Goal: Task Accomplishment & Management: Manage account settings

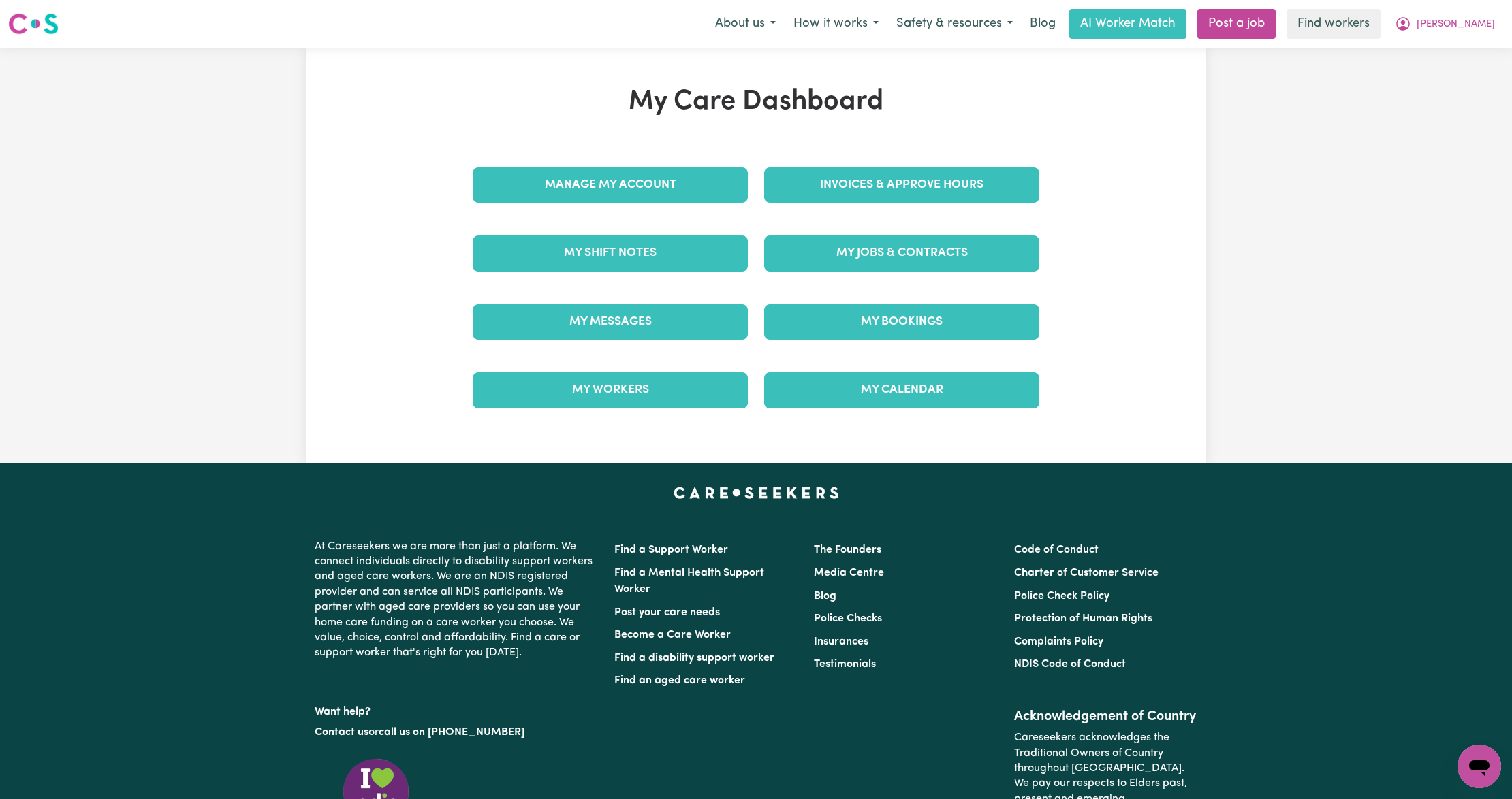
click at [870, 183] on div "My Care Dashboard Manage My Account Invoices & Approve Hours My Shift Notes My …" at bounding box center [756, 255] width 599 height 339
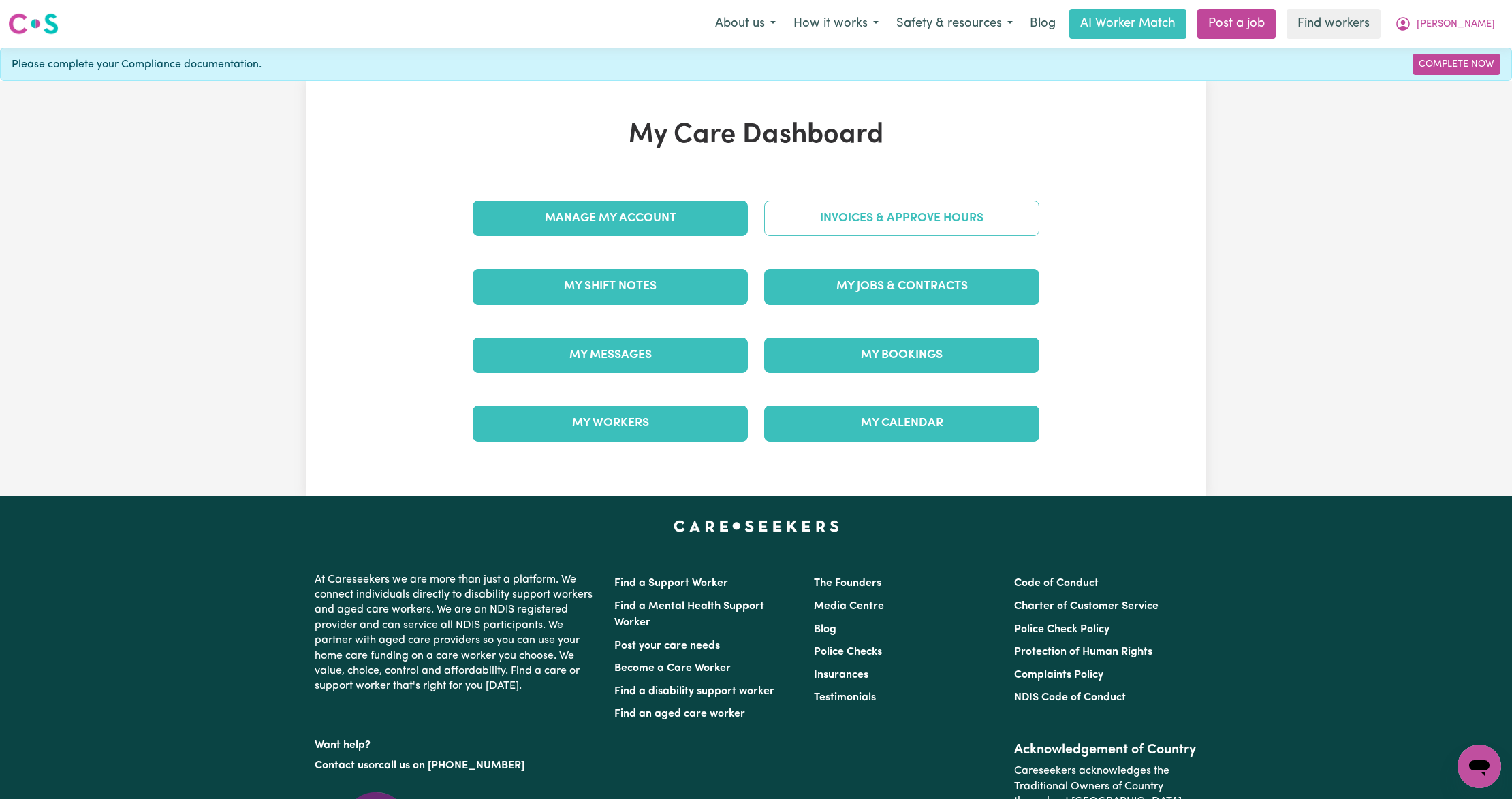
click at [845, 211] on link "Invoices & Approve Hours" at bounding box center [902, 218] width 275 height 36
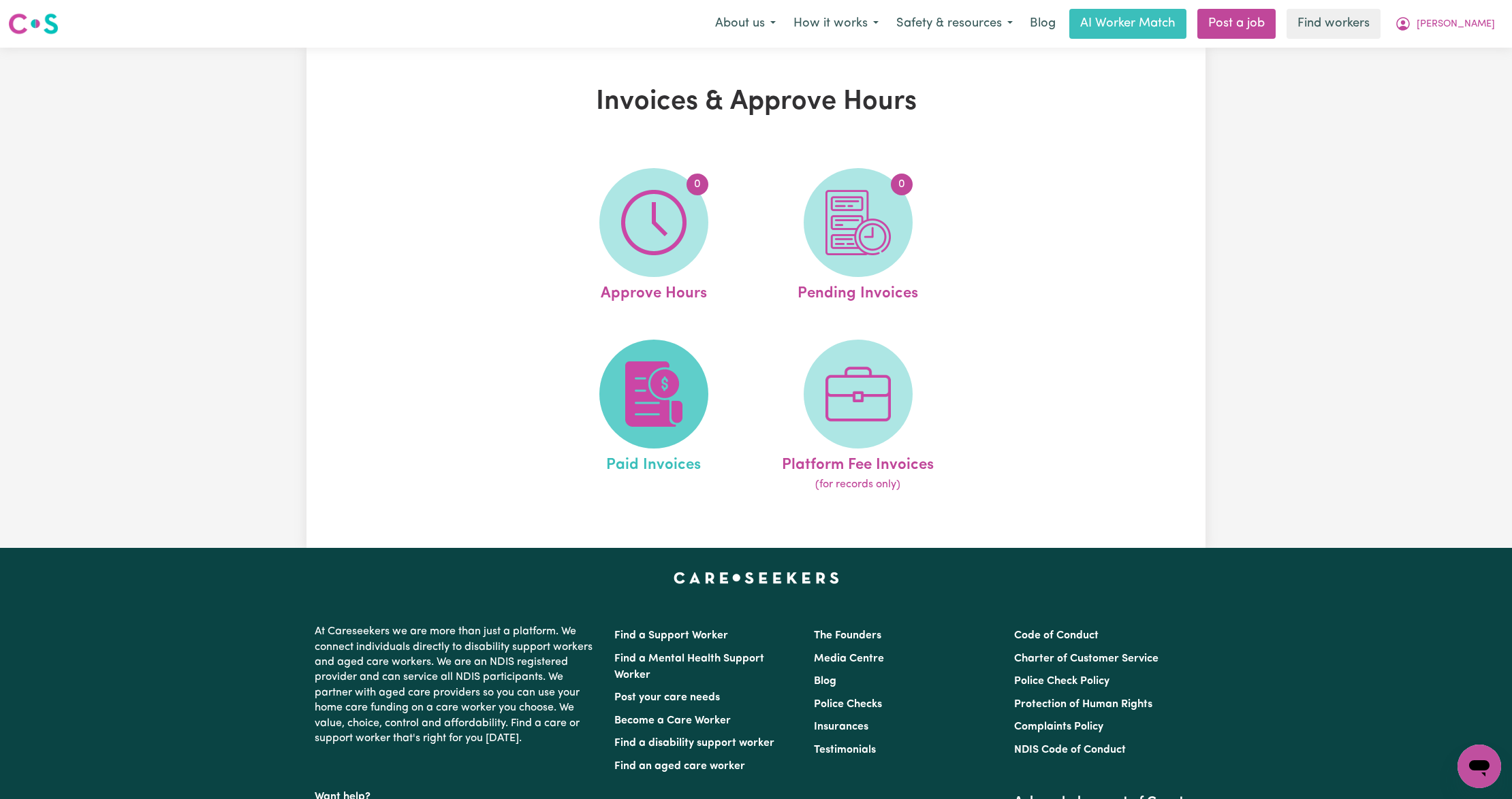
click at [679, 346] on span at bounding box center [654, 394] width 109 height 109
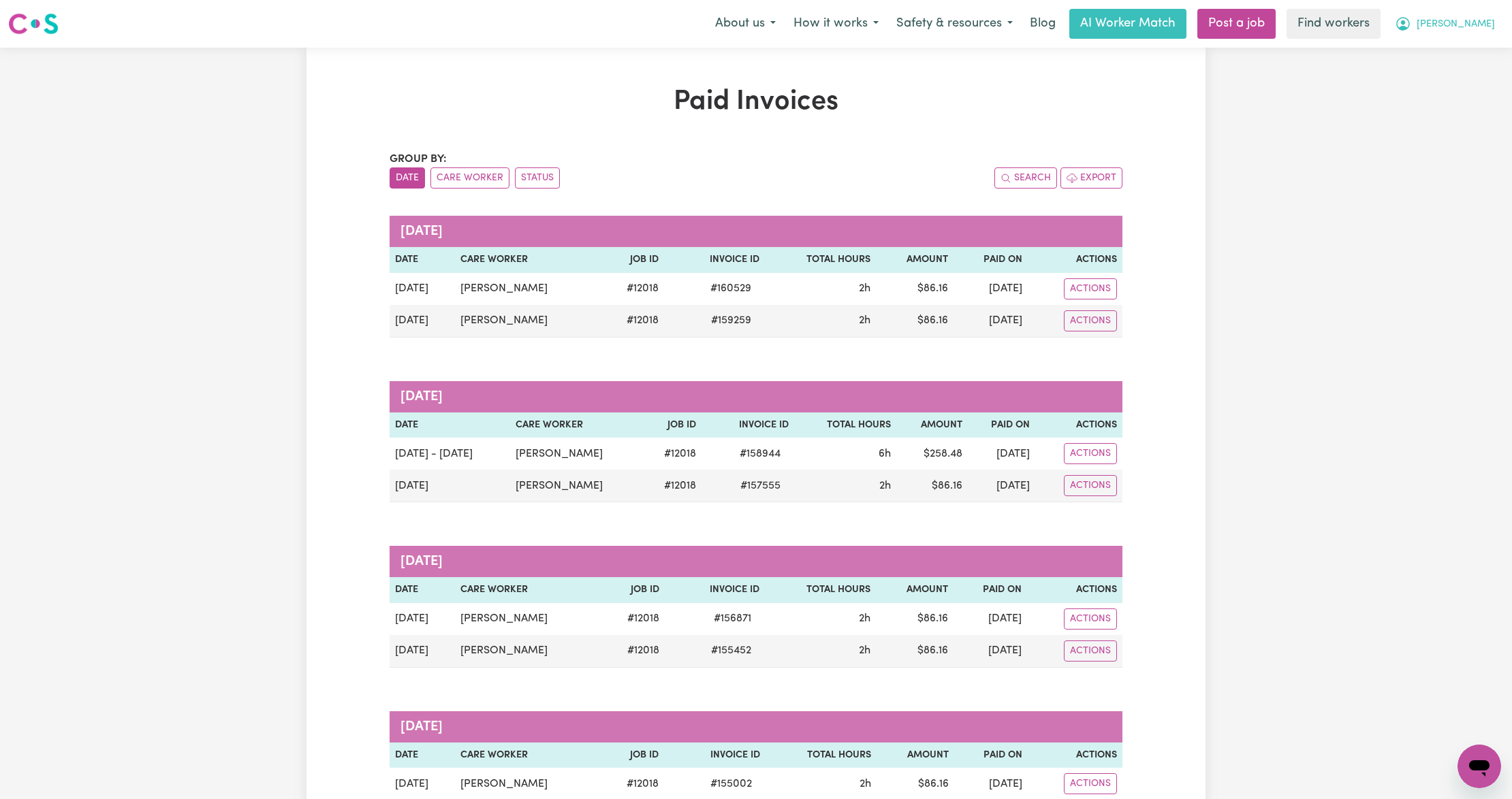
drag, startPoint x: 1472, startPoint y: 20, endPoint x: 1469, endPoint y: 33, distance: 13.3
click at [1472, 20] on span "[PERSON_NAME]" at bounding box center [1455, 24] width 78 height 15
click at [1420, 86] on link "Logout" at bounding box center [1449, 78] width 108 height 26
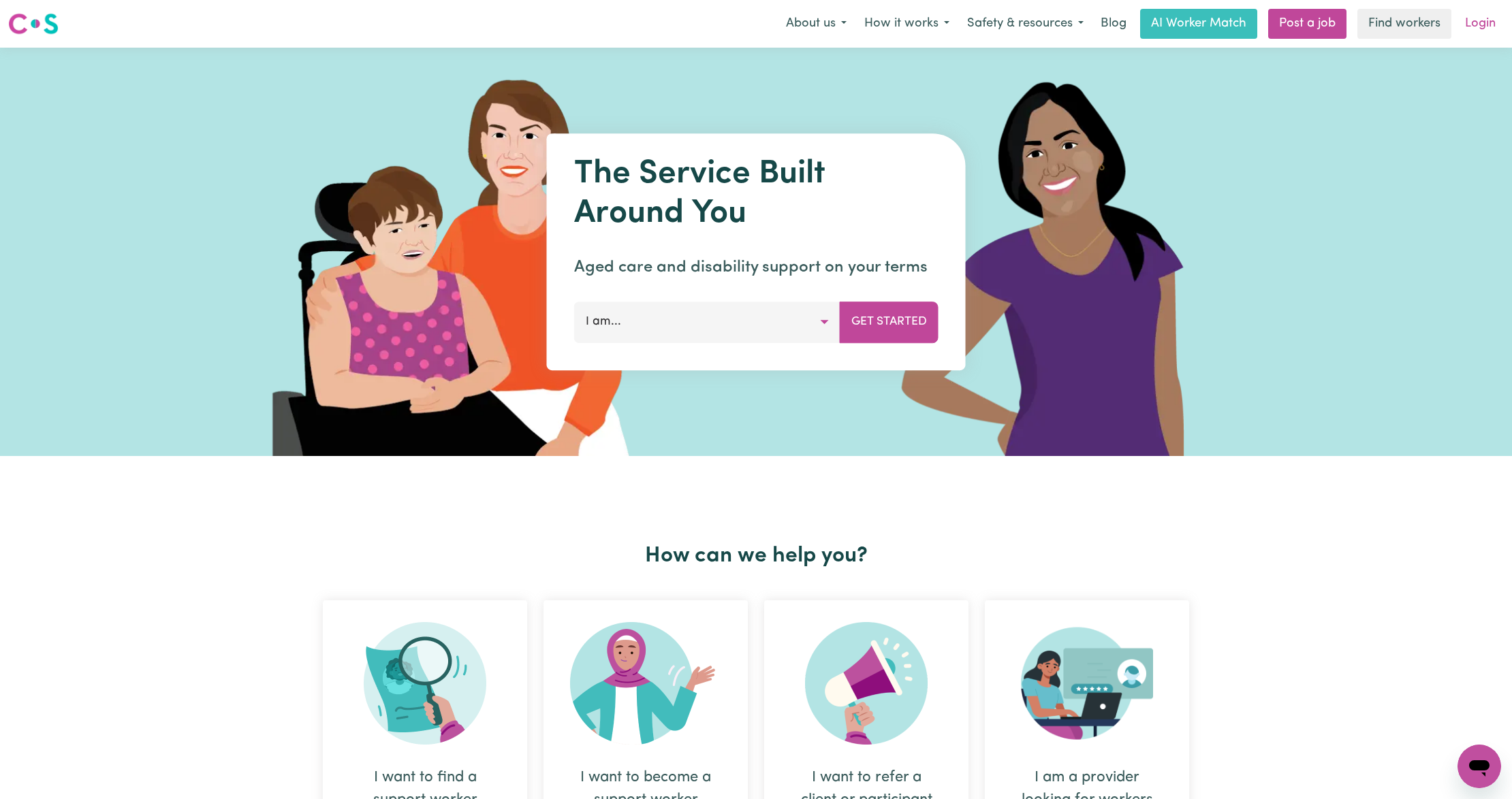
click at [1482, 23] on link "Login" at bounding box center [1480, 24] width 47 height 30
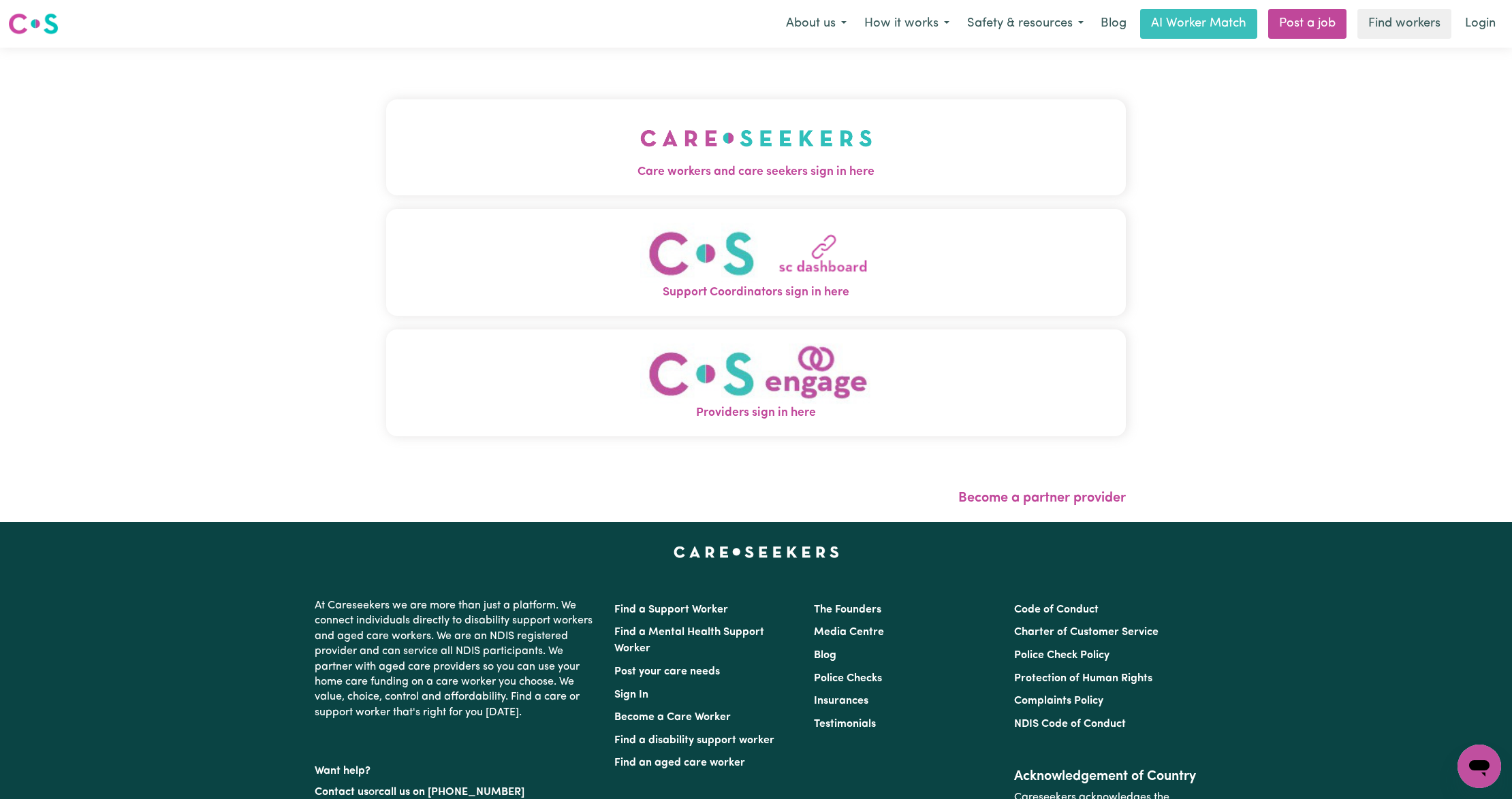
click at [505, 170] on span "Care workers and care seekers sign in here" at bounding box center [755, 172] width 739 height 17
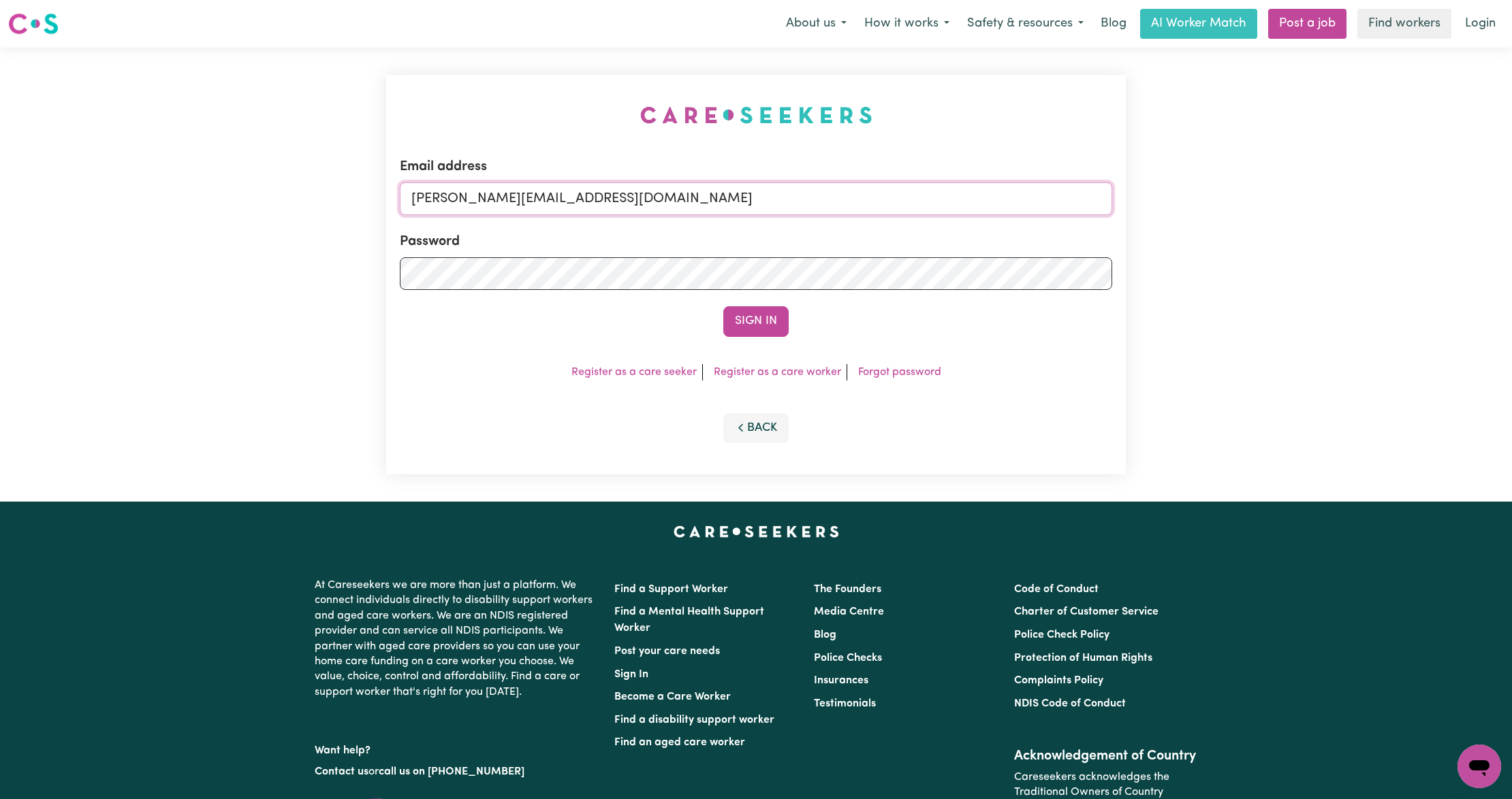
click at [485, 195] on input "[PERSON_NAME][EMAIL_ADDRESS][DOMAIN_NAME]" at bounding box center [755, 199] width 712 height 33
drag, startPoint x: 486, startPoint y: 204, endPoint x: 897, endPoint y: 232, distance: 412.0
click at [897, 232] on form "Email address [EMAIL_ADDRESS][PERSON_NAME][DOMAIN_NAME] Password Sign In" at bounding box center [755, 247] width 712 height 180
type input "superuser~[EMAIL_ADDRESS][DOMAIN_NAME]"
click at [760, 327] on button "Sign In" at bounding box center [756, 321] width 65 height 30
